Goal: Task Accomplishment & Management: Use online tool/utility

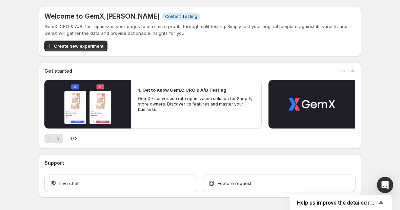
scroll to position [24, 0]
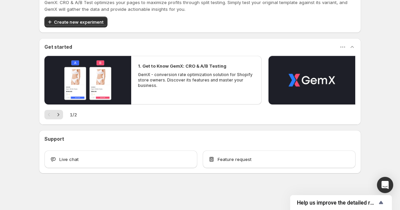
scroll to position [8, 0]
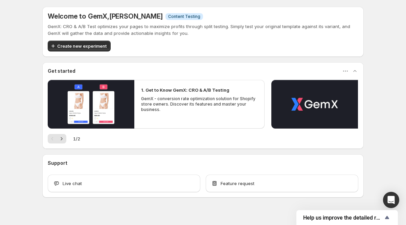
scroll to position [9, 0]
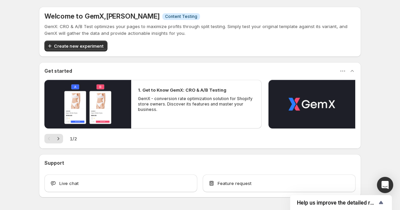
scroll to position [24, 0]
